Goal: Navigation & Orientation: Find specific page/section

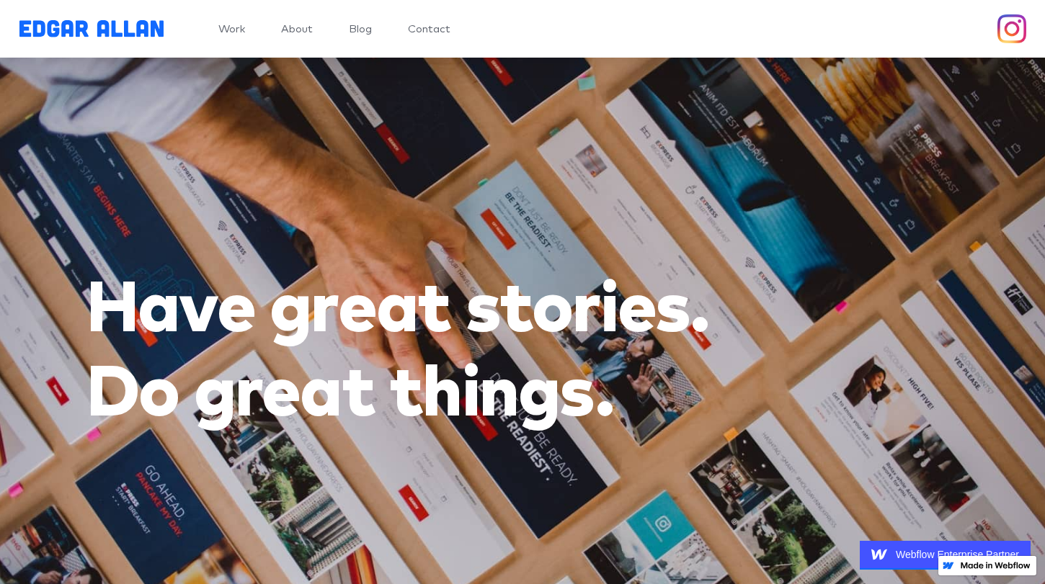
click at [292, 29] on link "About" at bounding box center [297, 29] width 32 height 11
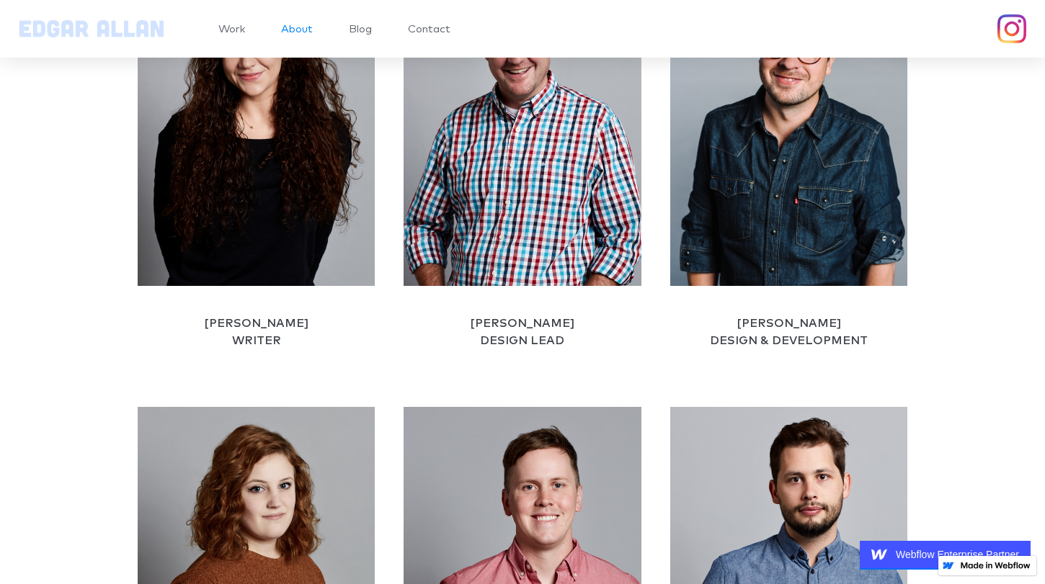
scroll to position [1185, 0]
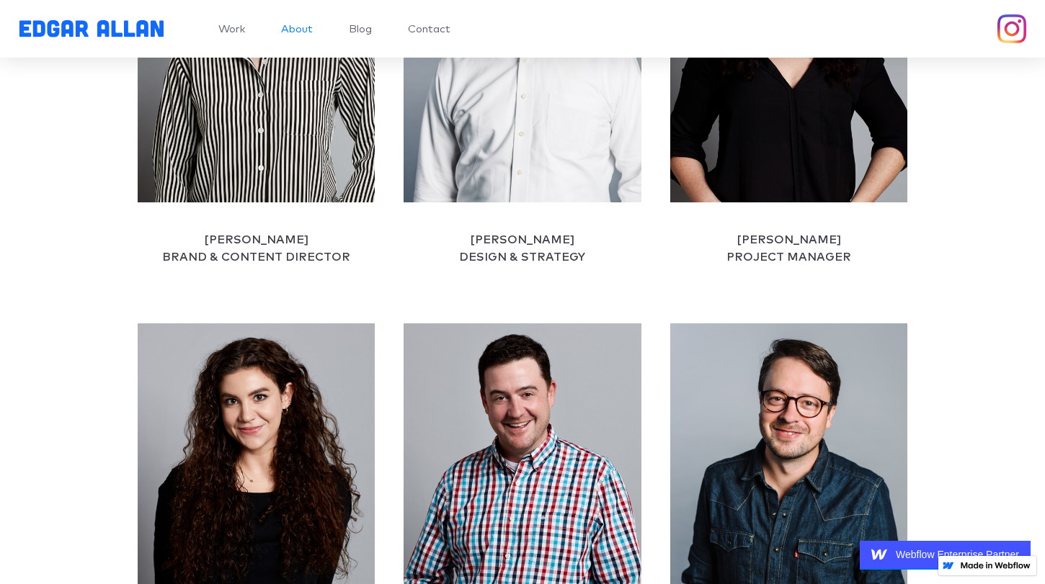
click at [81, 31] on img "home" at bounding box center [91, 28] width 144 height 17
